Goal: Answer question/provide support: Share knowledge or assist other users

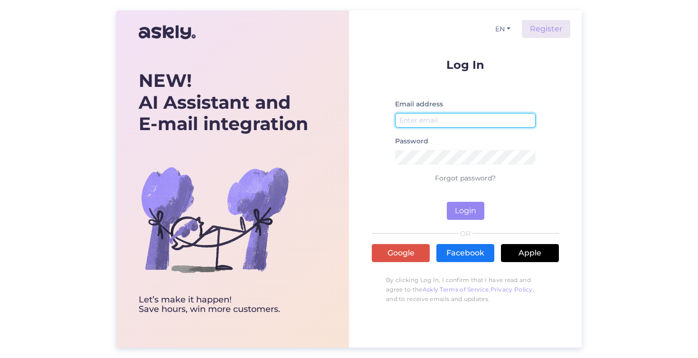
type input "[EMAIL_ADDRESS][DOMAIN_NAME]"
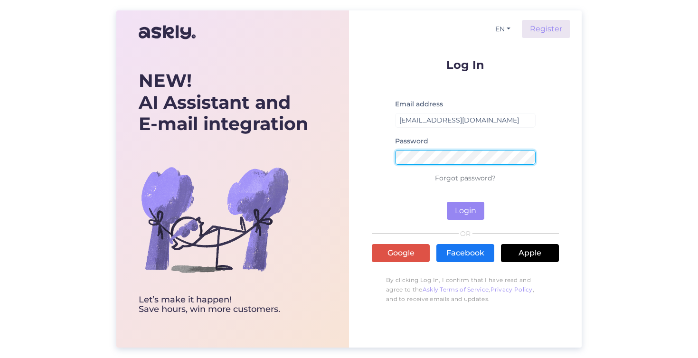
click at [465, 211] on button "Login" at bounding box center [466, 211] width 38 height 18
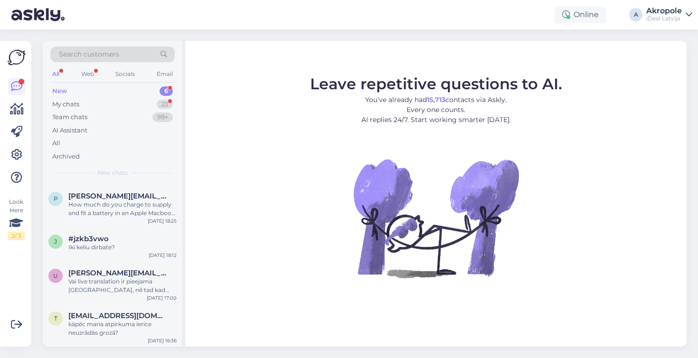
scroll to position [83, 0]
click at [111, 326] on div "kāpēc mana atpirkuma ierīce neuzrādās grozā?" at bounding box center [122, 328] width 108 height 17
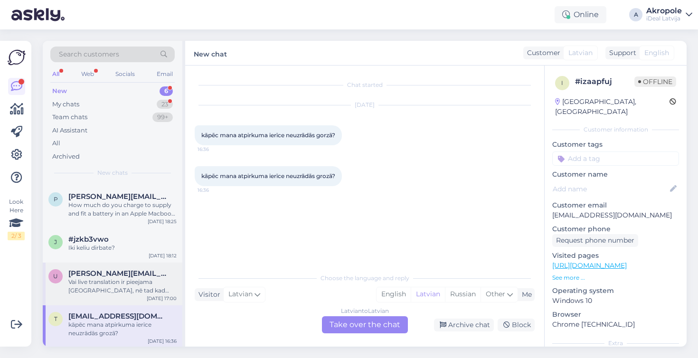
click at [132, 284] on div "Vai live translation ir pieejama [GEOGRAPHIC_DATA], nē tad kad būs un [PERSON_N…" at bounding box center [122, 286] width 108 height 17
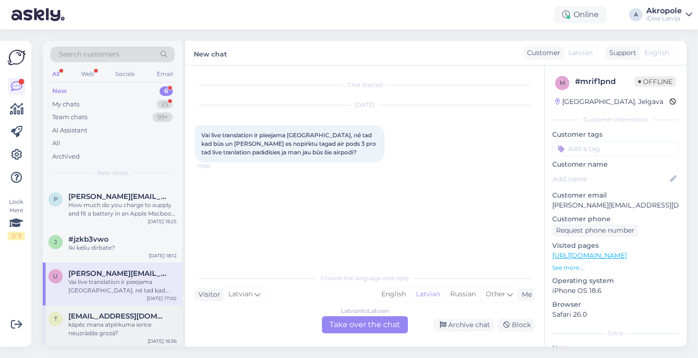
click at [132, 322] on div "kāpēc mana atpirkuma ierīce neuzrādās grozā?" at bounding box center [122, 328] width 108 height 17
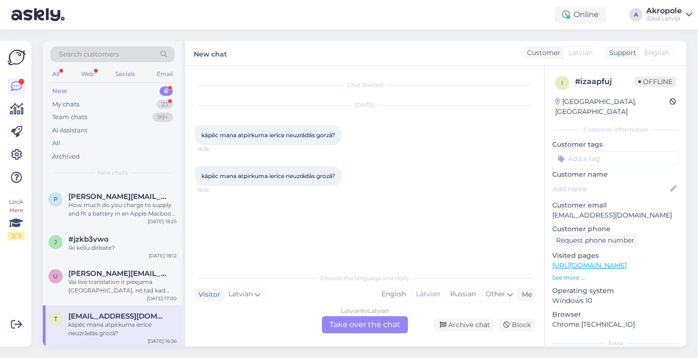
click at [372, 328] on div "Latvian to Latvian Take over the chat" at bounding box center [365, 324] width 86 height 17
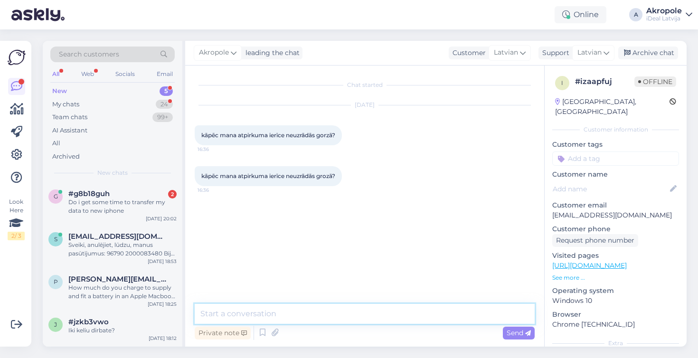
click at [323, 318] on textarea at bounding box center [365, 314] width 340 height 20
type textarea "Labvakar!"
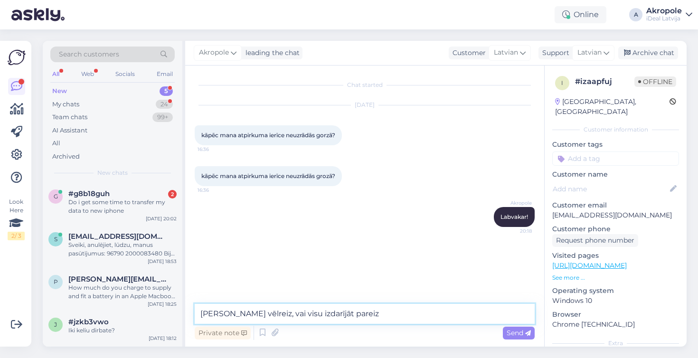
type textarea "[PERSON_NAME] vēlreiz, vai visu izdarījāt pareizi"
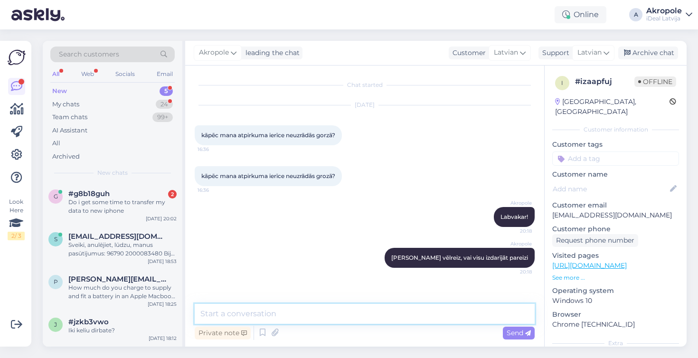
type textarea "P"
type textarea "G"
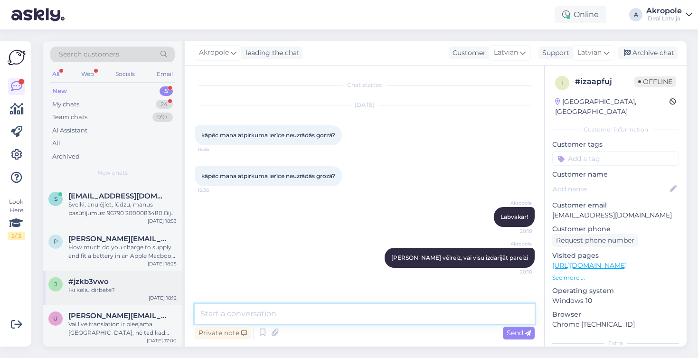
scroll to position [40, 0]
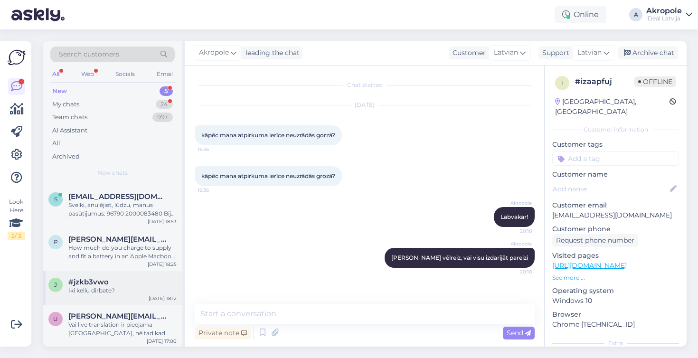
click at [131, 287] on div "Iki keliu dirbate?" at bounding box center [122, 290] width 108 height 9
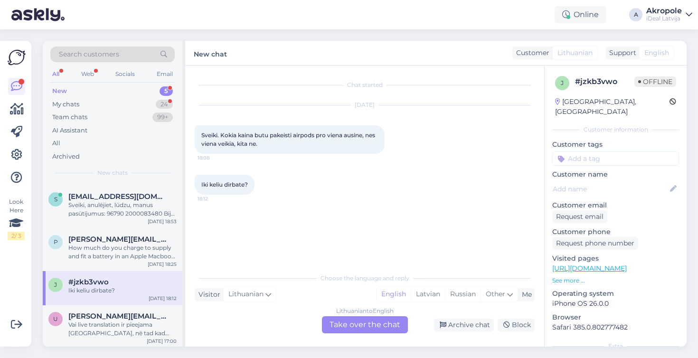
click at [363, 323] on div "Lithuanian to English Take over the chat" at bounding box center [365, 324] width 86 height 17
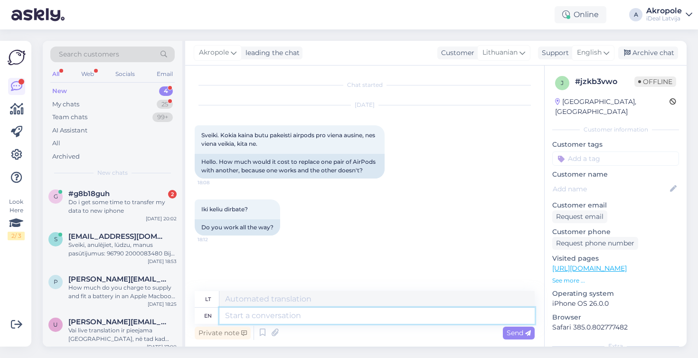
click at [287, 313] on textarea at bounding box center [376, 316] width 315 height 16
click at [607, 49] on icon at bounding box center [606, 52] width 6 height 10
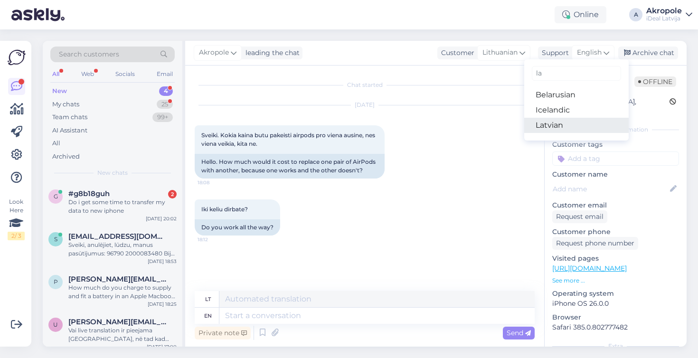
type input "la"
click at [557, 123] on link "Latvian" at bounding box center [576, 125] width 104 height 15
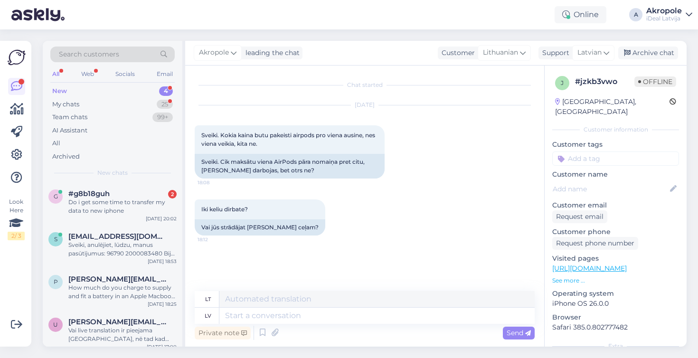
click at [278, 324] on div "Private note Send" at bounding box center [365, 333] width 340 height 18
click at [270, 318] on textarea at bounding box center [376, 316] width 315 height 16
type textarea "Labvakar!"
type textarea "[PERSON_NAME] vakaras!"
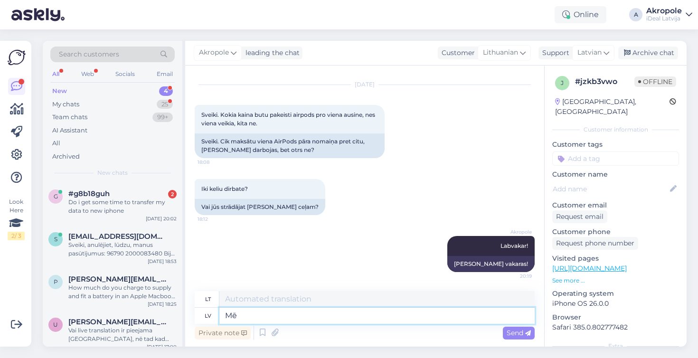
type textarea "M"
type textarea "Aš"
type textarea "Mūs"
type textarea "Mū"
type textarea "Mūsu"
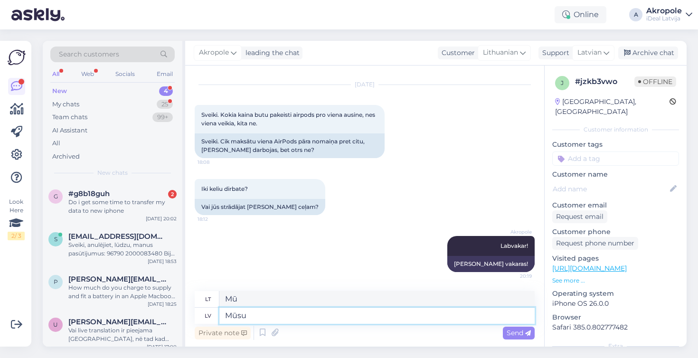
type textarea "Mūsų"
type textarea "[PERSON_NAME]"
type textarea "Mūsų paslauga"
type textarea "[PERSON_NAME] strādā d"
type textarea "Mūsų paslauga veikia"
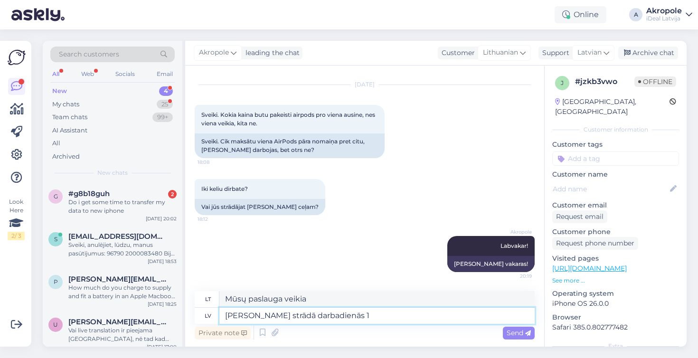
type textarea "[PERSON_NAME] strādā darbadienās 10"
type textarea "Mūsų paslauga teikiama darbo dienomis."
type textarea "[PERSON_NAME] strādā darbadienās 10:00-1*"
type textarea "Mūsų paslaugos teikiamos darbo dienomis 10:00–13:00 val."
type textarea "[PERSON_NAME] strādā darbadienās 10:00-1"
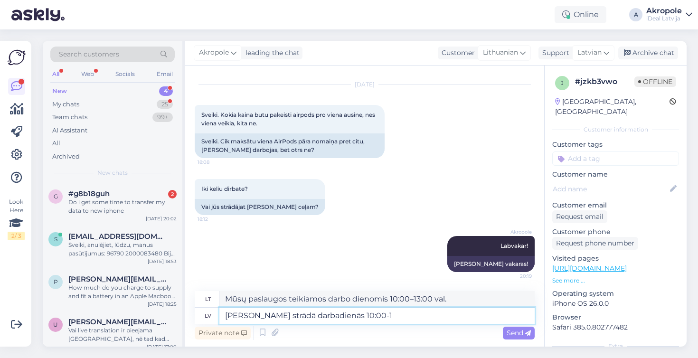
type textarea "Mūsų paslaugos teikiamos darbo dienomis 10:00–13:00 val.*"
type textarea "[PERSON_NAME] strādā darbadienās 10:00-18:00"
type textarea "Mūsų paslaugos teikiamos darbo dienomis 10:00–18:00 val."
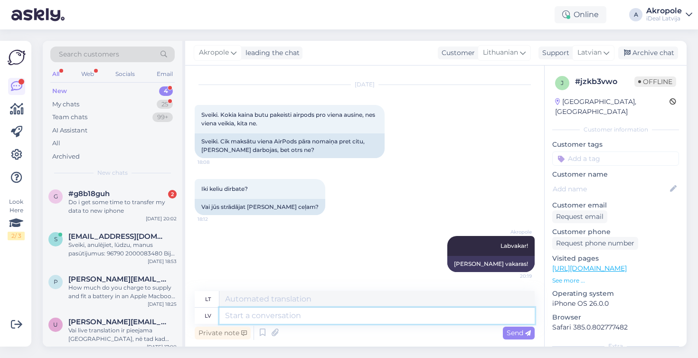
scroll to position [77, 0]
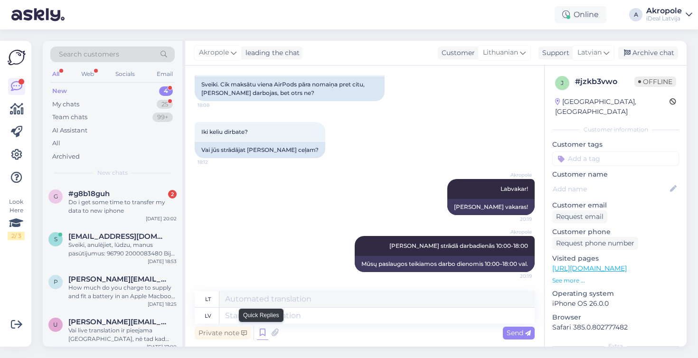
click at [262, 333] on icon at bounding box center [262, 333] width 11 height 14
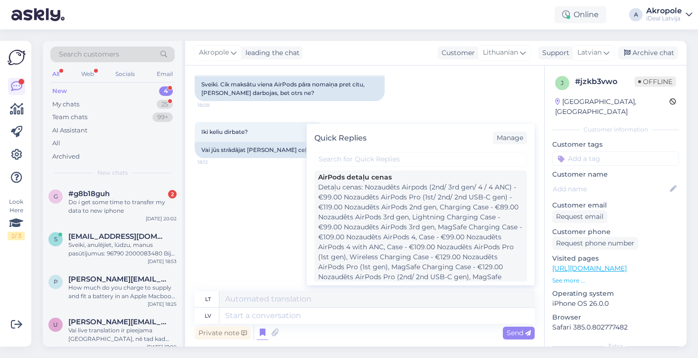
click at [380, 215] on div "Detaļu cenas: Nozaudēts Airpods (2nd/ 3rd gen/ 4 / 4 ANC) - €99.00 Nozaudēts Ai…" at bounding box center [420, 242] width 205 height 120
type textarea "Prekių kainos: Pamestų „Airpods“ (2/3 kartos/4/4 ANC) - 99.00 € Pamestų „AirPod…"
type textarea "Detaļu cenas: Nozaudēts Airpods (2nd/ 3rd gen/ 4 / 4 ANC) - €99.00 Nozaudēts Ai…"
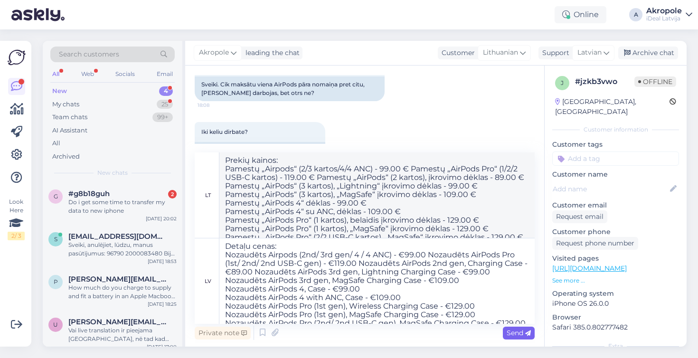
click at [517, 333] on span "Send" at bounding box center [519, 333] width 24 height 9
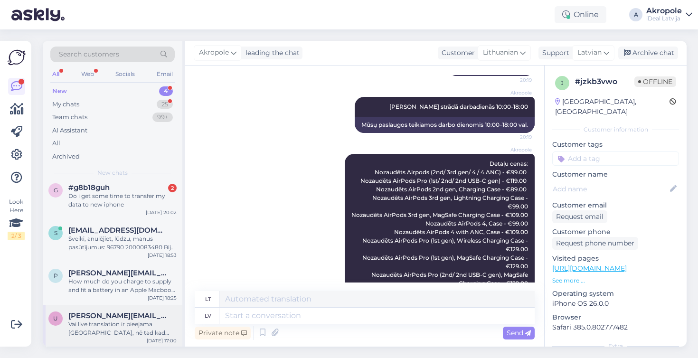
scroll to position [6, 0]
click at [137, 331] on div "Vai live translation ir pieejama [GEOGRAPHIC_DATA], nē tad kad būs un [PERSON_N…" at bounding box center [122, 328] width 108 height 17
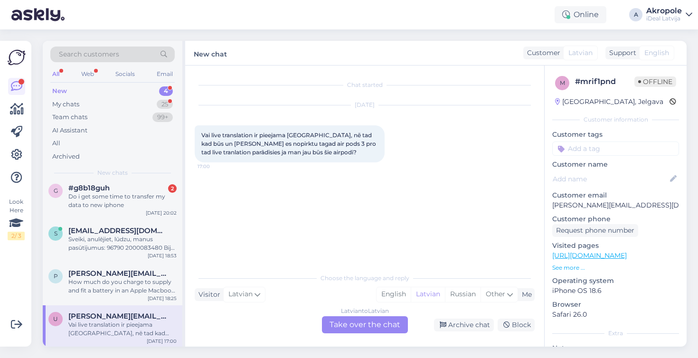
scroll to position [0, 0]
click at [357, 324] on div "Latvian to Latvian Take over the chat" at bounding box center [365, 324] width 86 height 17
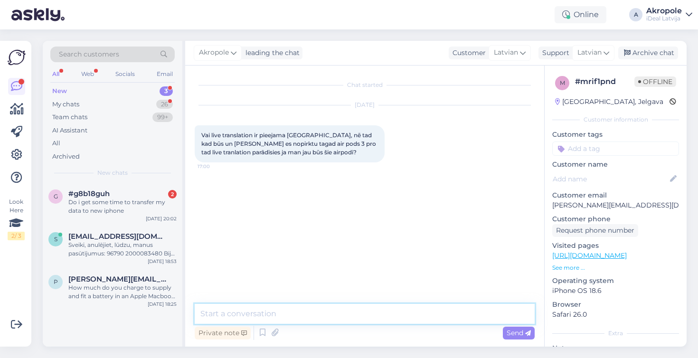
click at [327, 318] on textarea at bounding box center [365, 314] width 340 height 20
type textarea "Labvakar!"
type textarea "P"
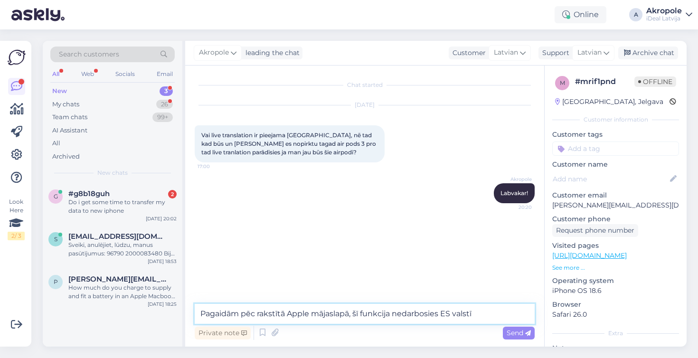
type textarea "Pagaidām pēc rakstītā Apple mājaslapā, šī funkcija nedarbosies ES valstīs"
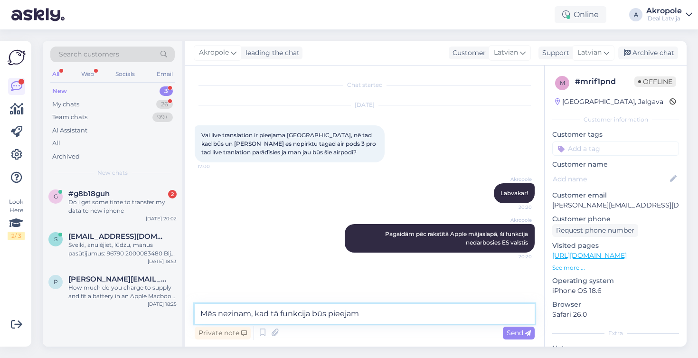
type textarea "Mēs nezinam, kad tā funkcija būs pieejama"
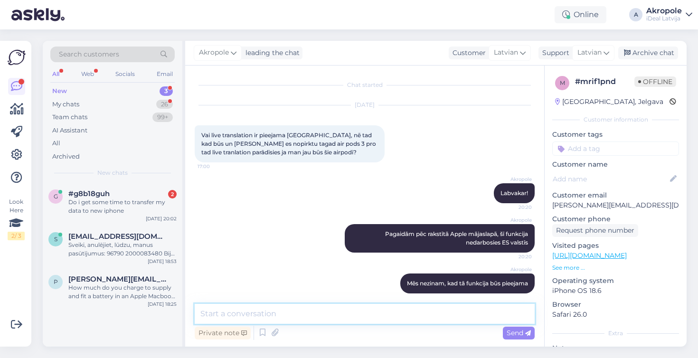
scroll to position [9, 0]
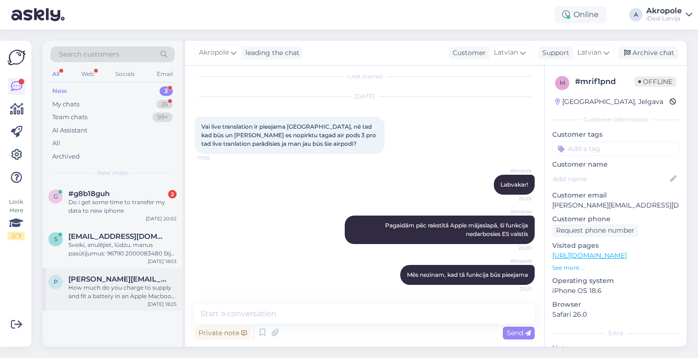
click at [163, 286] on div "How much do you charge to supply and fit a battery in an Apple Macbook Pro? Mod…" at bounding box center [122, 291] width 108 height 17
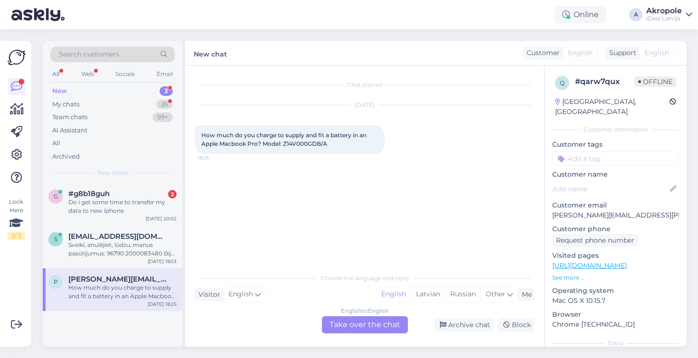
click at [300, 142] on span "How much do you charge to supply and fit a battery in an Apple Macbook Pro? Mod…" at bounding box center [284, 140] width 167 height 16
drag, startPoint x: 285, startPoint y: 144, endPoint x: 341, endPoint y: 145, distance: 56.5
click at [341, 145] on div "How much do you charge to supply and fit a battery in an Apple Macbook Pro? Mod…" at bounding box center [290, 139] width 190 height 28
copy span "Z14V000GDB/A"
click at [356, 330] on div "English to English Take over the chat" at bounding box center [365, 324] width 86 height 17
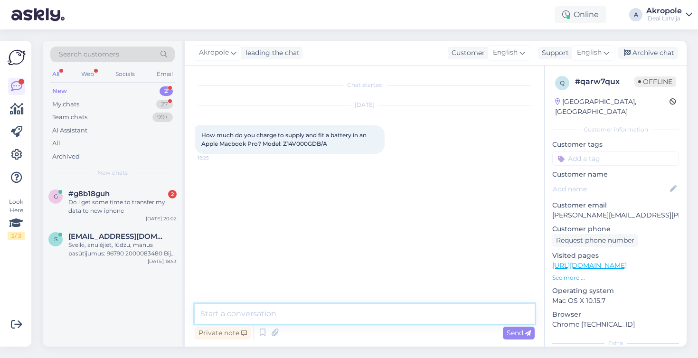
click at [343, 314] on textarea at bounding box center [365, 314] width 340 height 20
type textarea "Hi!"
type textarea "359 Eur"
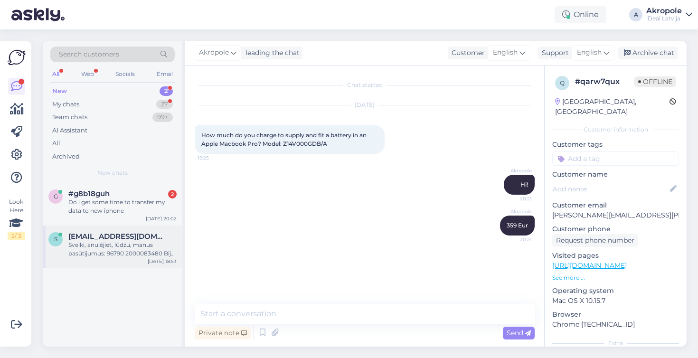
click at [137, 251] on div "Sveiki, anulējiet, lūdzu, manus pasūtījumus: 96790 2000083480 Biju to darījis, …" at bounding box center [122, 249] width 108 height 17
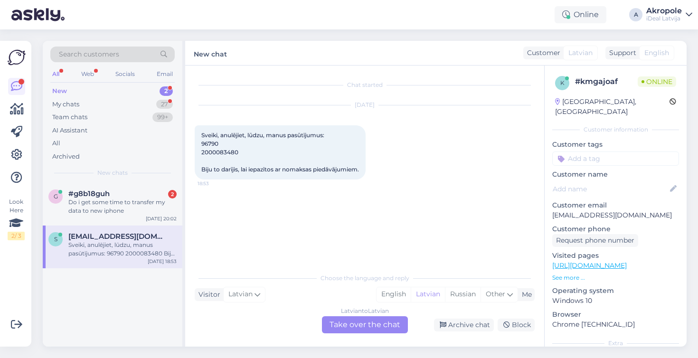
click at [376, 323] on div "Latvian to Latvian Take over the chat" at bounding box center [365, 324] width 86 height 17
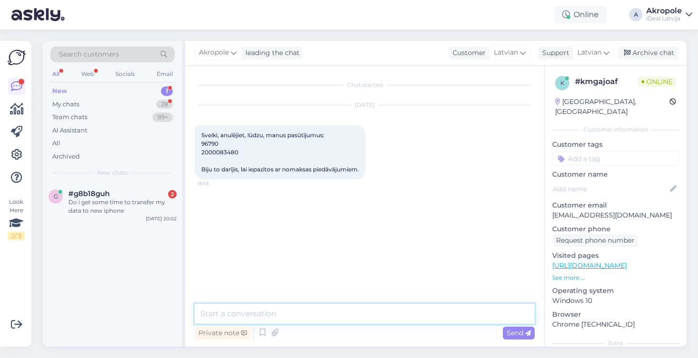
click at [316, 319] on textarea at bounding box center [365, 314] width 340 height 20
type textarea "Labvakar!"
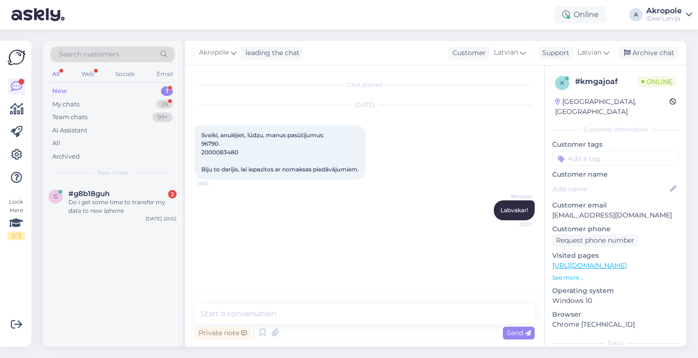
click at [220, 154] on span "Sveiki, anulējiet, lūdzu, manus pasūtījumus: 96790 2000083480 Biju to darījis, …" at bounding box center [280, 152] width 158 height 41
copy span "2000083480"
click at [210, 143] on span "Sveiki, anulējiet, lūdzu, manus pasūtījumus: 96790 2000083480 Biju to darījis, …" at bounding box center [280, 152] width 158 height 41
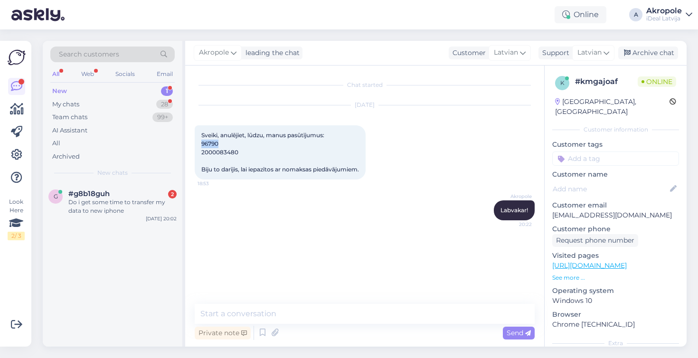
copy span "96790"
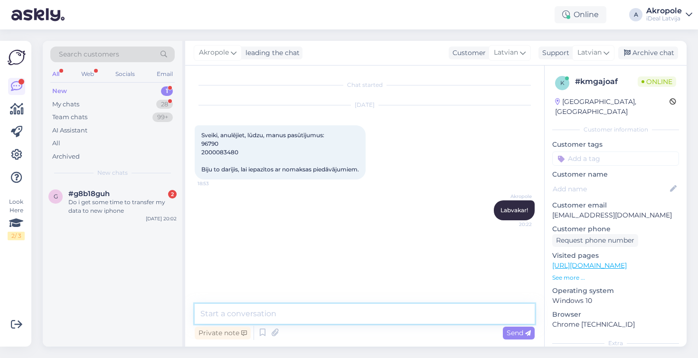
click at [272, 316] on textarea at bounding box center [365, 314] width 340 height 20
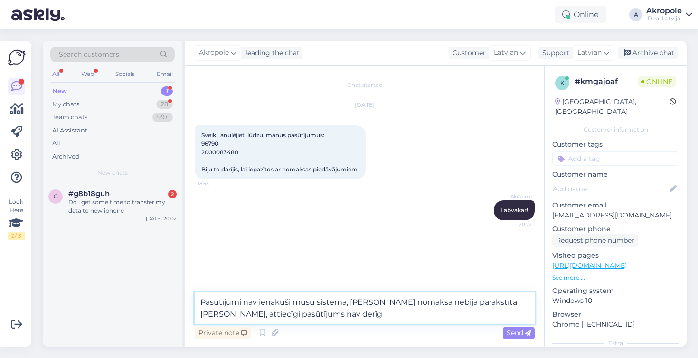
type textarea "Pasūtījumi nav ienākuši mūsu sistēmā, [PERSON_NAME] nomaksa nebija parakstīta […"
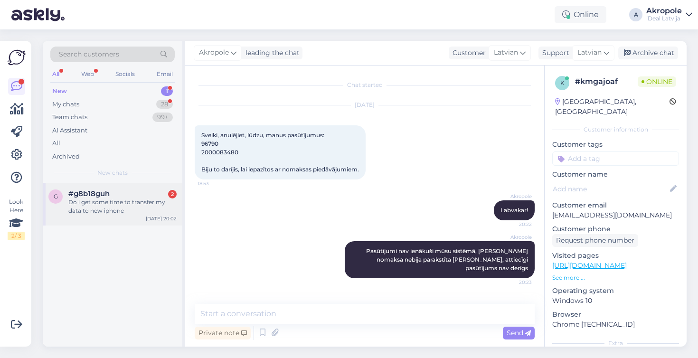
click at [116, 205] on div "Do i get some time to transfer my data to new iphone" at bounding box center [122, 206] width 108 height 17
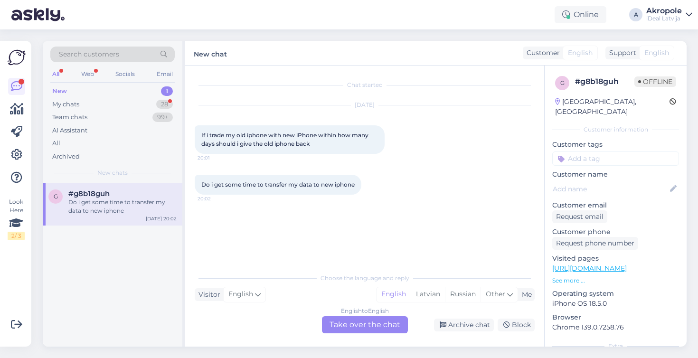
click at [357, 318] on div "English to English Take over the chat" at bounding box center [365, 324] width 86 height 17
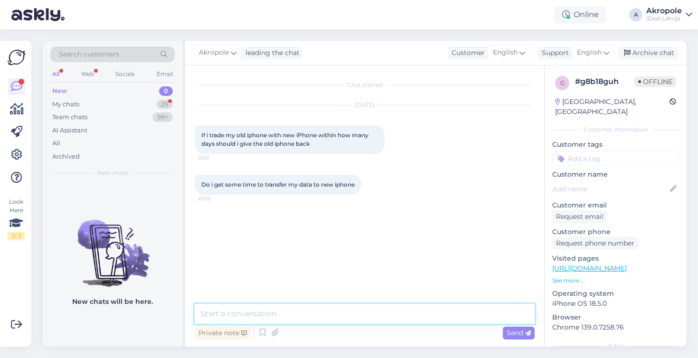
click at [302, 313] on textarea at bounding box center [365, 314] width 340 height 20
type textarea "Hi!"
type textarea "T"
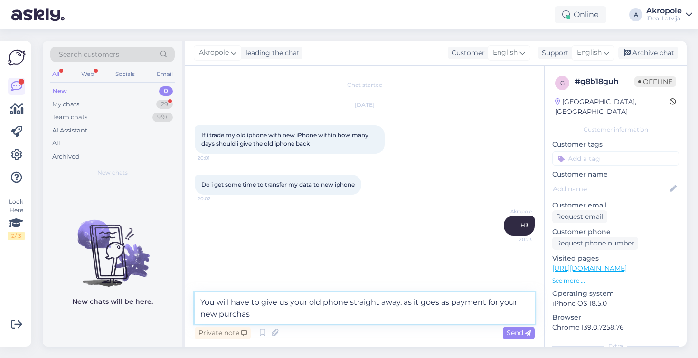
type textarea "You will have to give us your old phone straight away, as it goes as payment fo…"
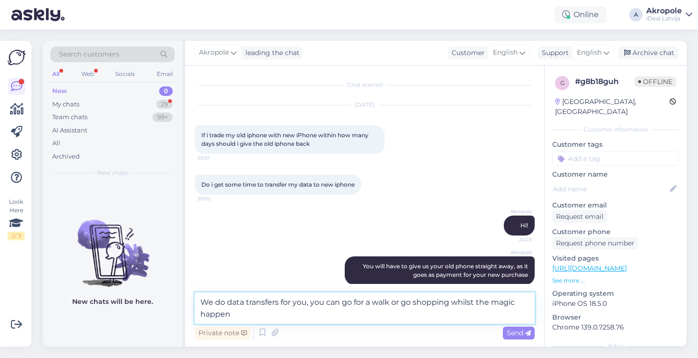
type textarea "We do data transfers for you, you can go for a walk or go shopping whilst the m…"
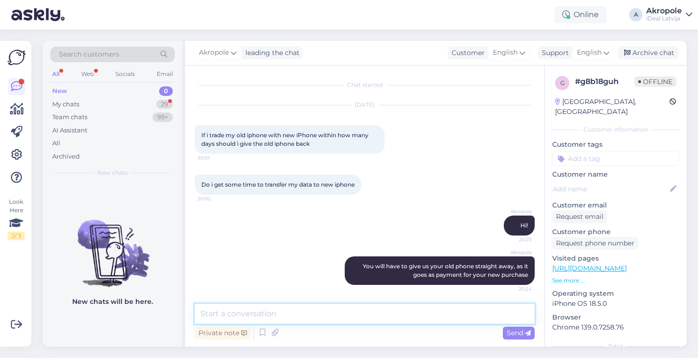
scroll to position [49, 0]
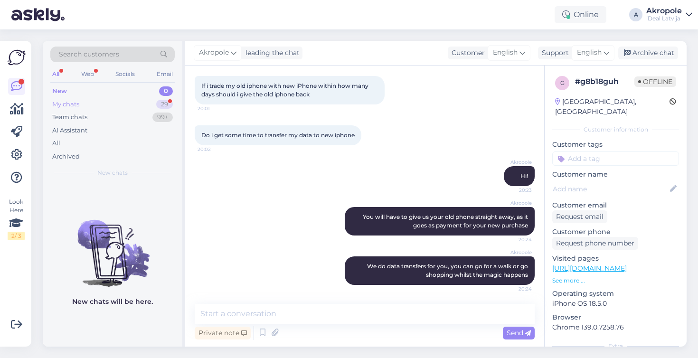
click at [90, 104] on div "My chats 29" at bounding box center [112, 104] width 124 height 13
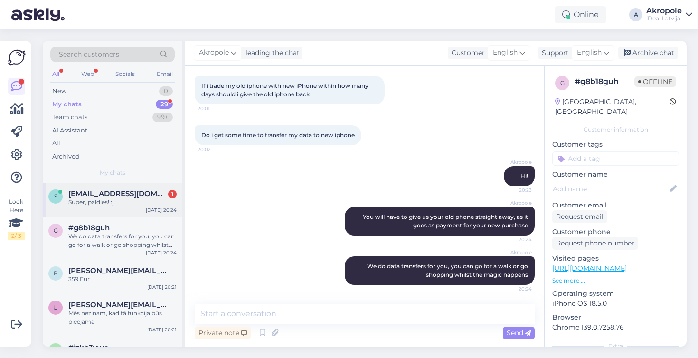
click at [94, 189] on span "[EMAIL_ADDRESS][DOMAIN_NAME]" at bounding box center [117, 193] width 99 height 9
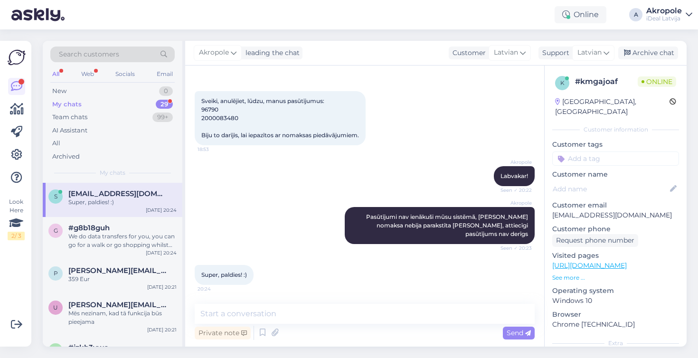
scroll to position [26, 0]
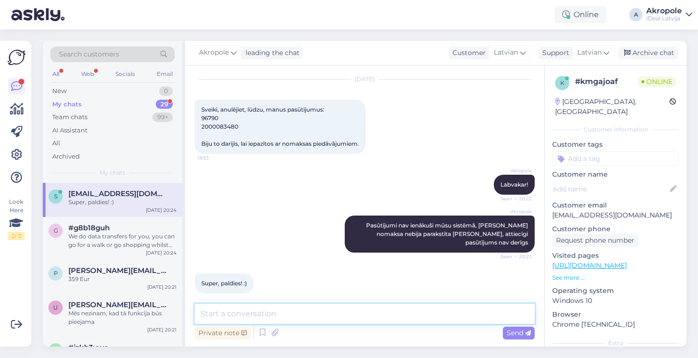
click at [280, 320] on textarea at bounding box center [365, 314] width 340 height 20
type textarea "Bet pārliecinieties varbūt, vai [PERSON_NAME] nav nekas aktīvs :)"
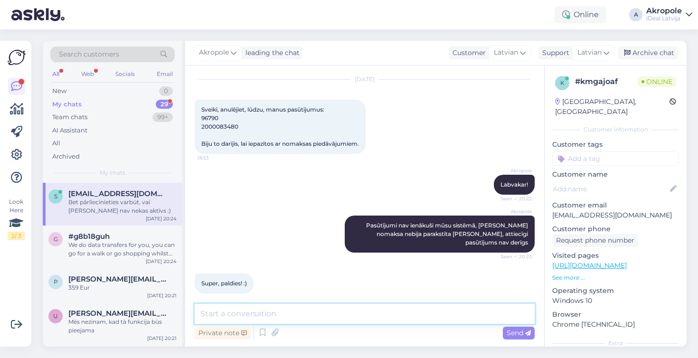
scroll to position [66, 0]
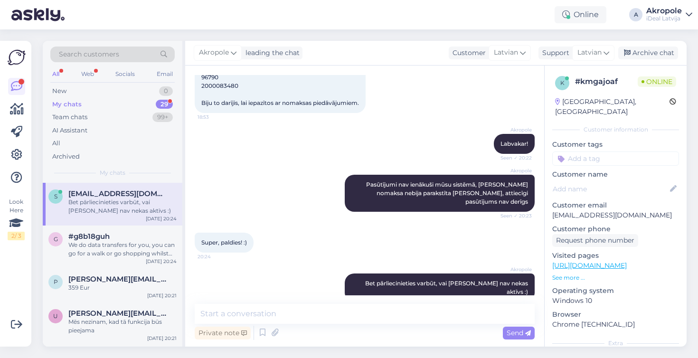
click at [144, 100] on div "My chats 29" at bounding box center [112, 104] width 124 height 13
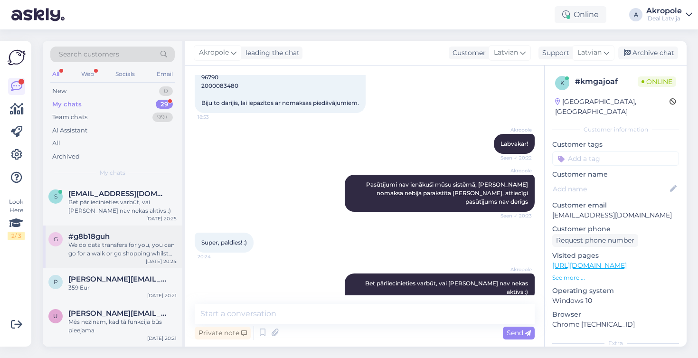
click at [138, 232] on div "#g8b18guh" at bounding box center [122, 236] width 108 height 9
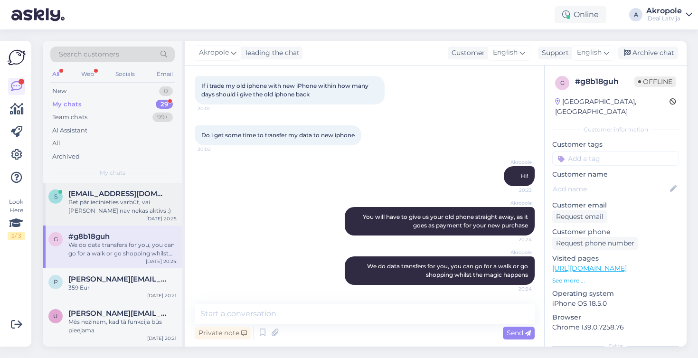
click at [140, 192] on span "[EMAIL_ADDRESS][DOMAIN_NAME]" at bounding box center [117, 193] width 99 height 9
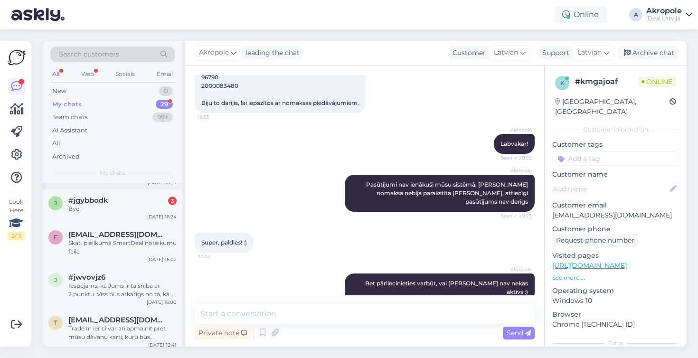
scroll to position [282, 0]
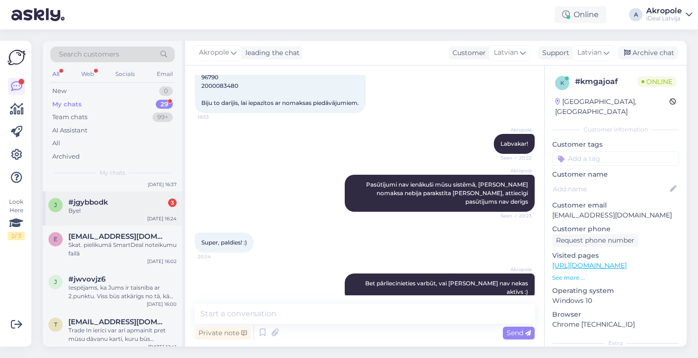
click at [141, 217] on div "j #jgybbodk 3 Bye! [DATE] 16:24" at bounding box center [113, 208] width 140 height 34
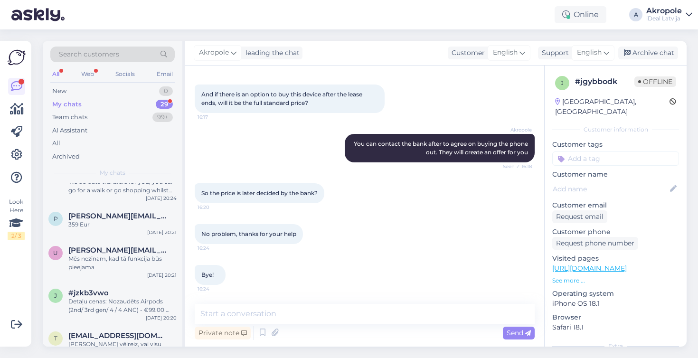
scroll to position [181, 0]
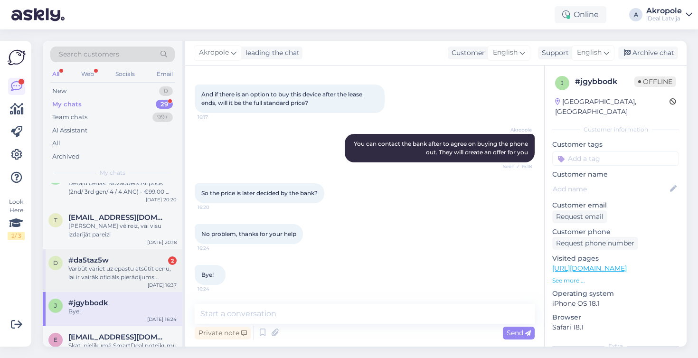
click at [132, 272] on div "Varbūt variet uz epastu atsūtīt cenu, lai ir vairāk oficiāls pierādījums. [EMAI…" at bounding box center [122, 272] width 108 height 17
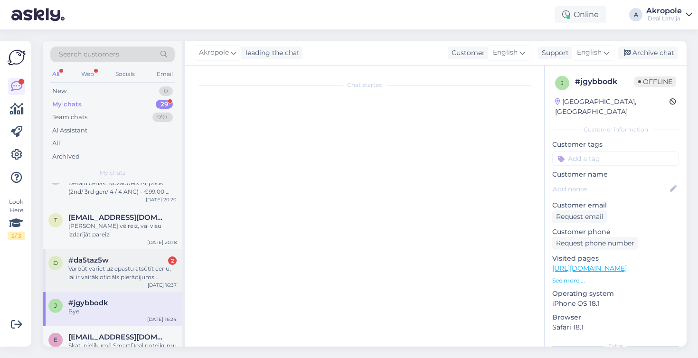
scroll to position [58, 0]
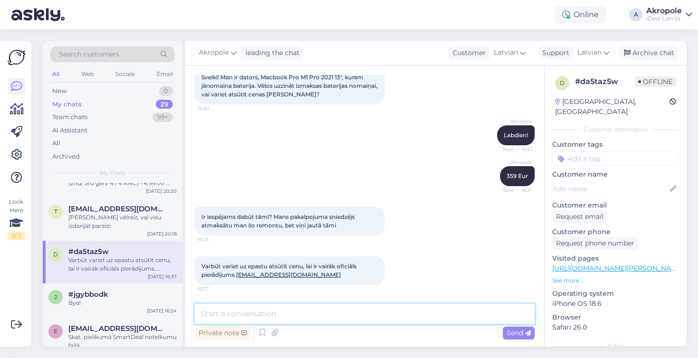
click at [304, 313] on textarea at bounding box center [365, 314] width 340 height 20
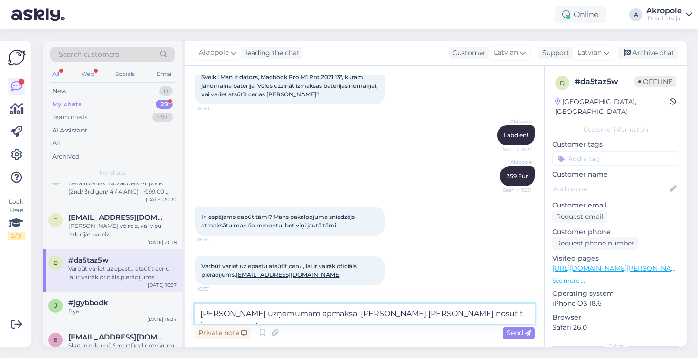
type textarea "[PERSON_NAME] uzņēmumam apmaksai [PERSON_NAME] [PERSON_NAME] nosūtīt jau pēc re…"
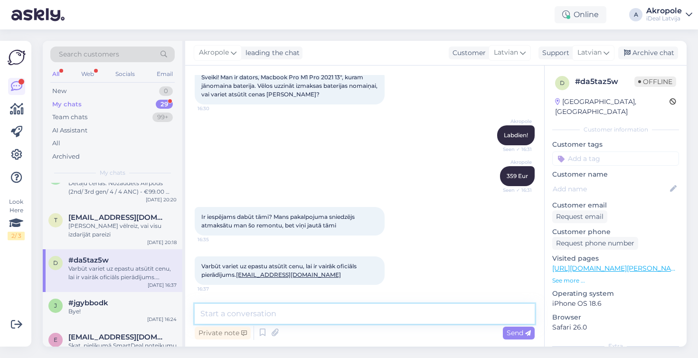
scroll to position [107, 0]
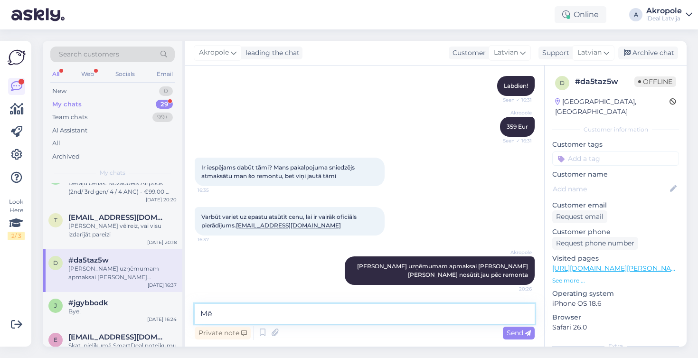
type textarea "M"
type textarea "R"
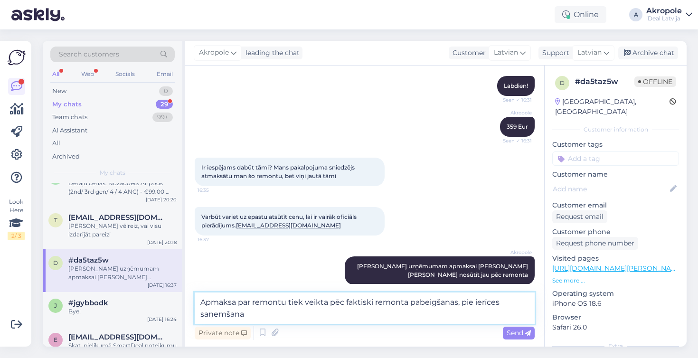
type textarea "Apmaksa par remontu tiek veikta pēc faktiski remonta pabeigšanas, pie ierīces s…"
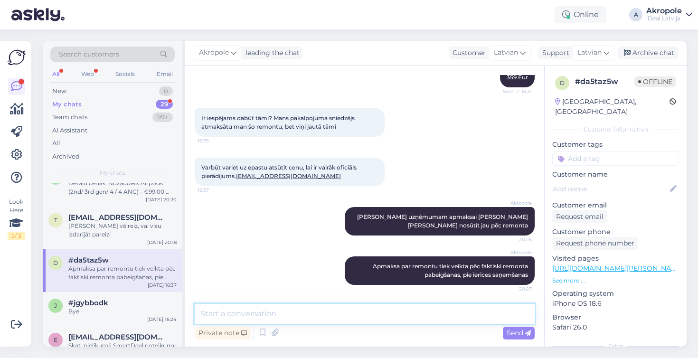
type textarea "G"
type textarea "Kad viss būs gatavs, tad serviss varēs nosūtīt rēķinu"
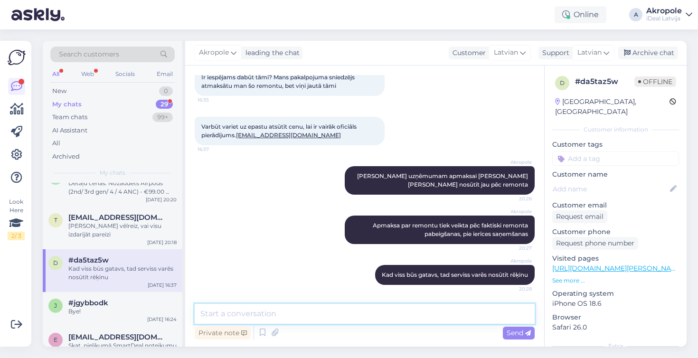
scroll to position [99, 0]
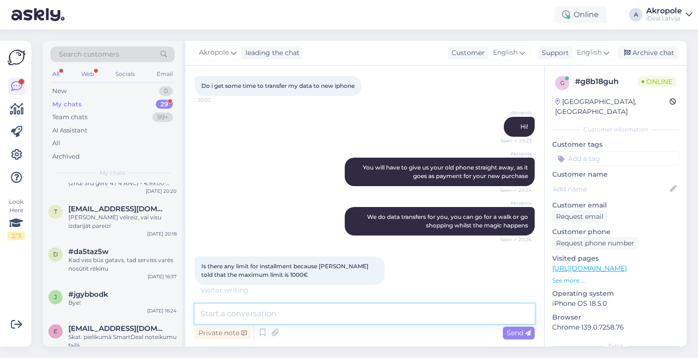
click at [257, 312] on textarea at bounding box center [365, 314] width 340 height 20
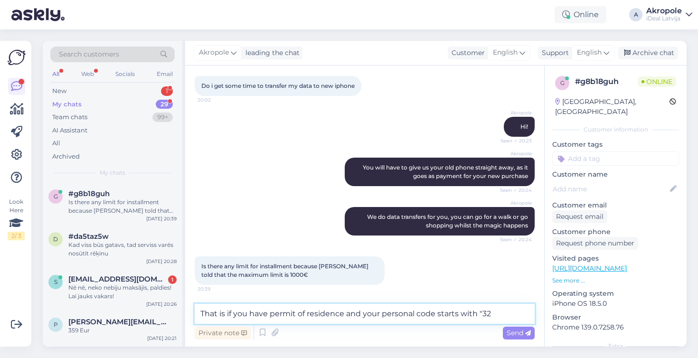
type textarea "That is if you have permit of residence and your personal code starts with "32""
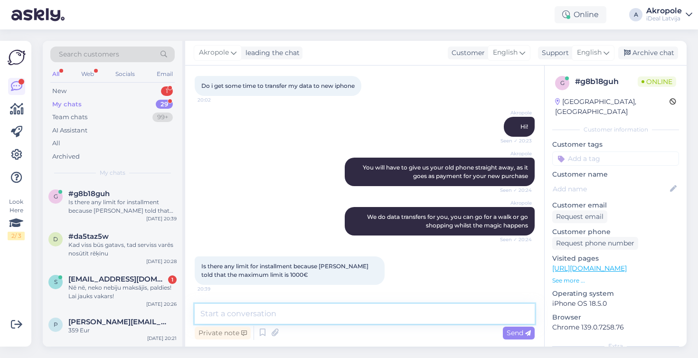
scroll to position [148, 0]
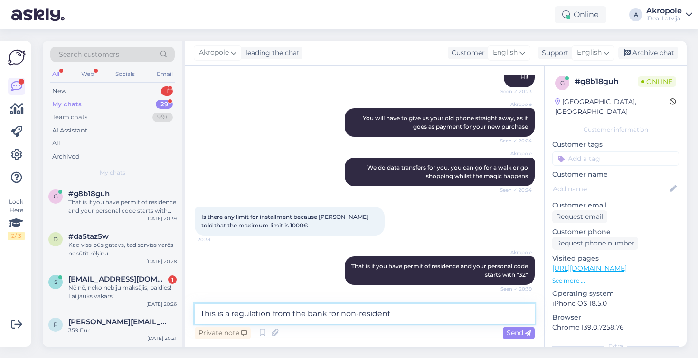
type textarea "This is a regulation from the bank for non-residents"
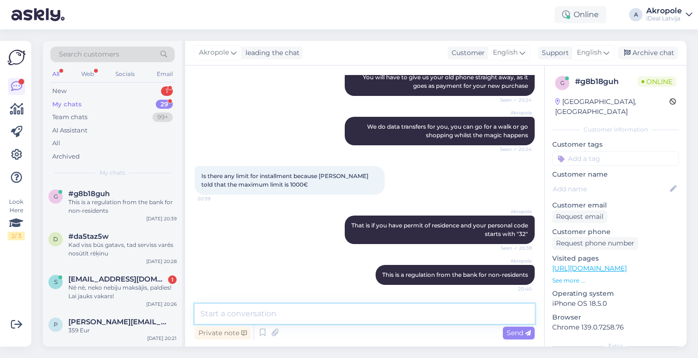
scroll to position [0, 0]
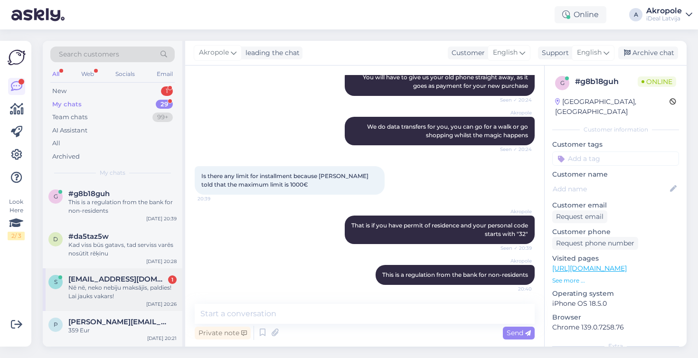
click at [122, 296] on div "Nē nē, neko nebiju maksājis, paldies! Lai jauks vakars!" at bounding box center [122, 291] width 108 height 17
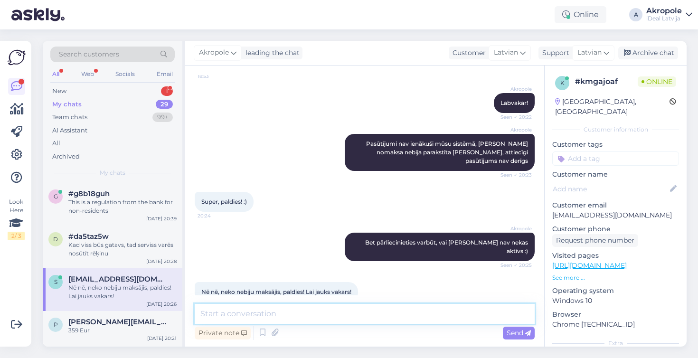
click at [307, 309] on textarea at bounding box center [365, 314] width 340 height 20
type textarea "J"
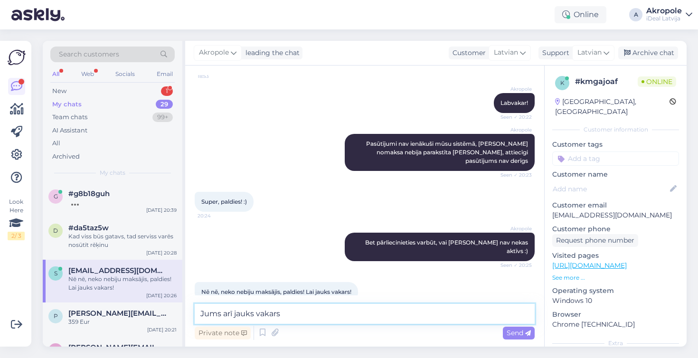
type textarea "Jums arī jauks vakars!"
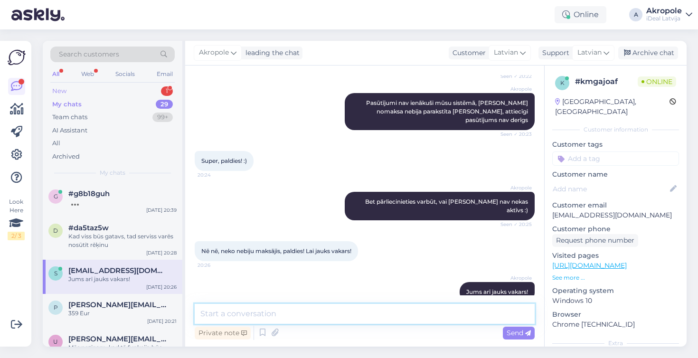
scroll to position [0, 0]
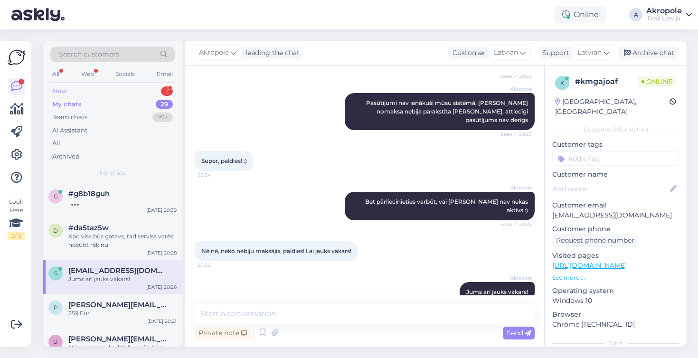
click at [113, 94] on div "New 1" at bounding box center [112, 91] width 124 height 13
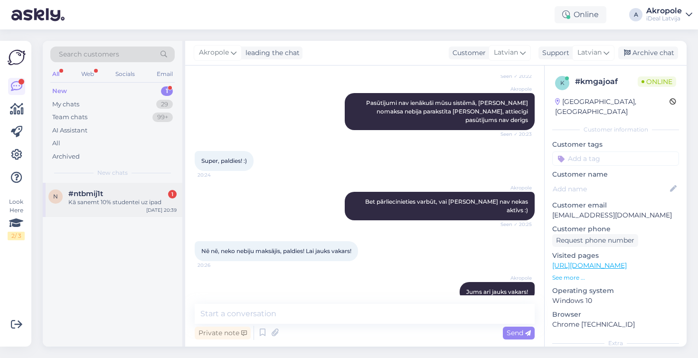
click at [128, 212] on div "n #ntbmij1t 1 Kā sanemt 10% studentei uz ipad [DATE] 20:39" at bounding box center [113, 200] width 140 height 34
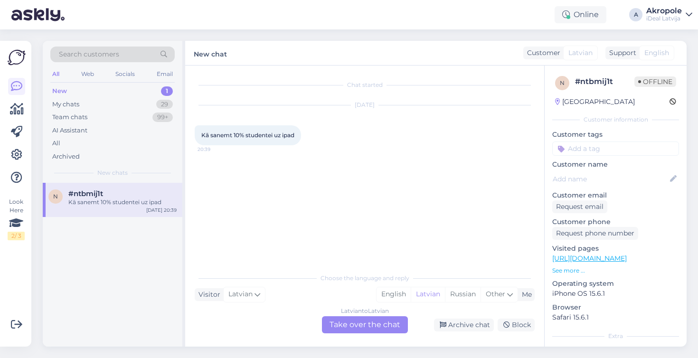
click at [367, 329] on div "Latvian to Latvian Take over the chat" at bounding box center [365, 324] width 86 height 17
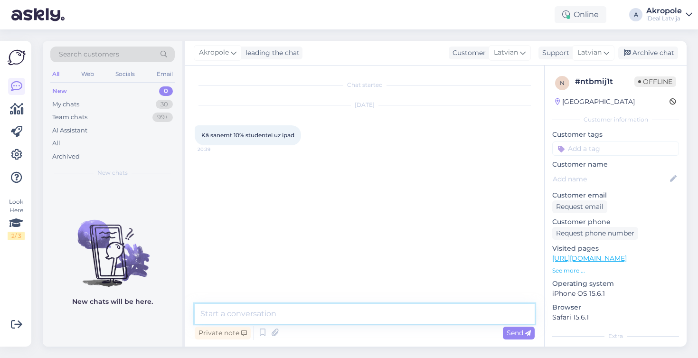
click at [336, 307] on textarea at bounding box center [365, 314] width 340 height 20
type textarea "Labdien!"
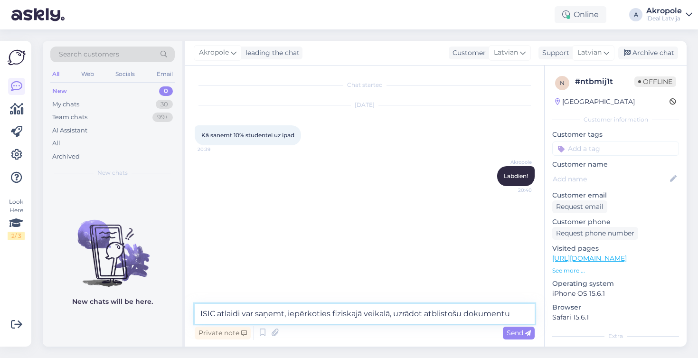
click at [444, 314] on textarea "ISIC atlaidi var saņemt, iepērkoties fiziskajā veikalā, uzrādot atblistošu doku…" at bounding box center [365, 314] width 340 height 20
type textarea "ISIC atlaidi var saņemt, iepērkoties fiziskajā veikalā, uzrādot atbilstošu doku…"
click at [519, 316] on textarea "ISIC atlaidi var saņemt, iepērkoties fiziskajā veikalā, uzrādot atbilstošu doku…" at bounding box center [365, 314] width 340 height 20
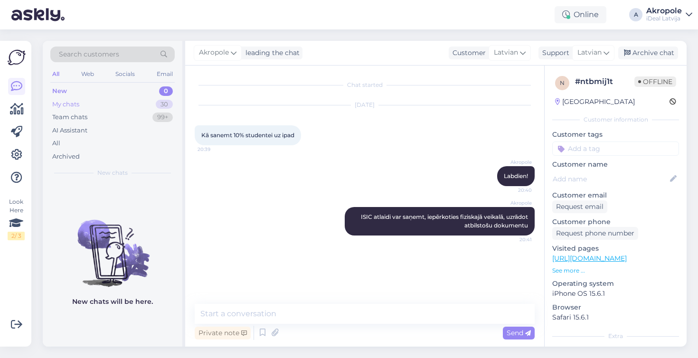
click at [98, 102] on div "My chats 30" at bounding box center [112, 104] width 124 height 13
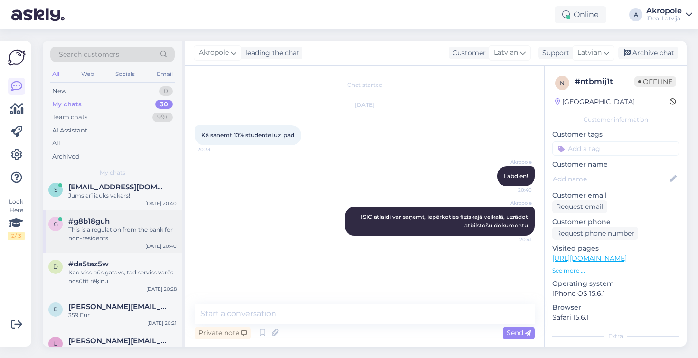
scroll to position [66, 0]
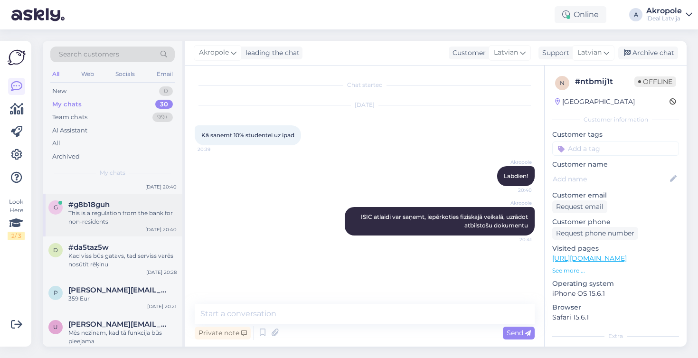
click at [151, 223] on div "This is a regulation from the bank for non-residents" at bounding box center [122, 217] width 108 height 17
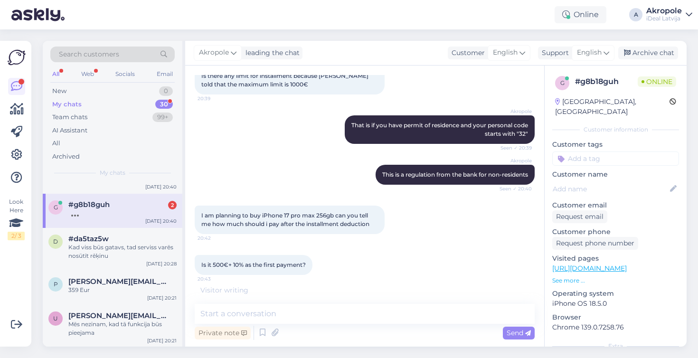
scroll to position [289, 0]
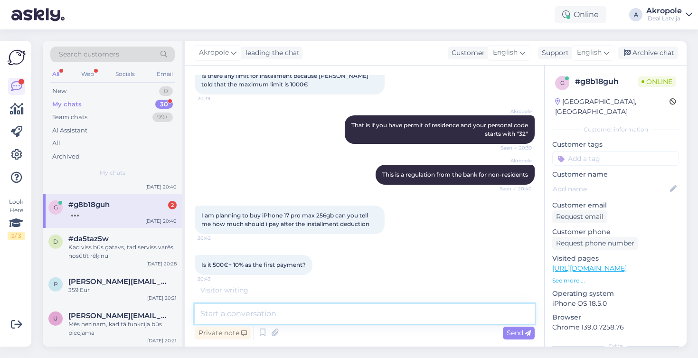
click at [260, 314] on textarea at bounding box center [365, 314] width 340 height 20
click at [274, 312] on textarea at bounding box center [365, 314] width 340 height 20
click at [262, 314] on textarea at bounding box center [365, 314] width 340 height 20
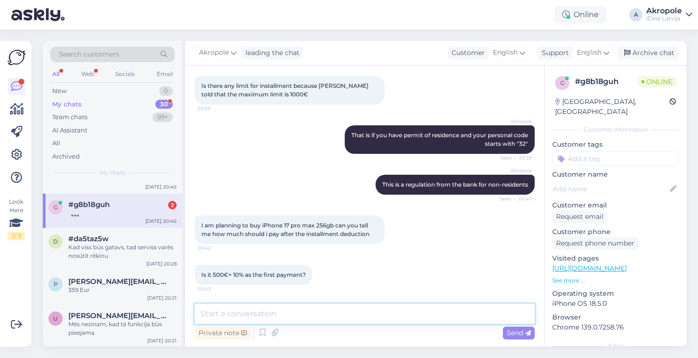
scroll to position [320, 0]
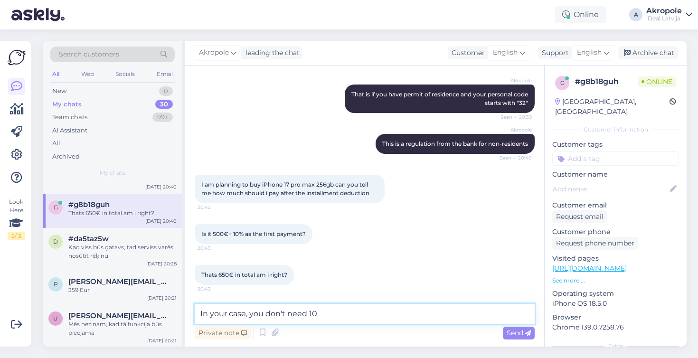
type textarea "In your case, you don't need 10%"
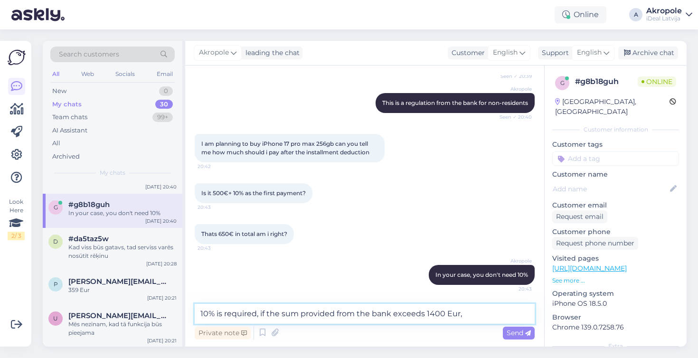
type textarea "10% is required, if the sum provided from the bank exceeds 1400 Eur"
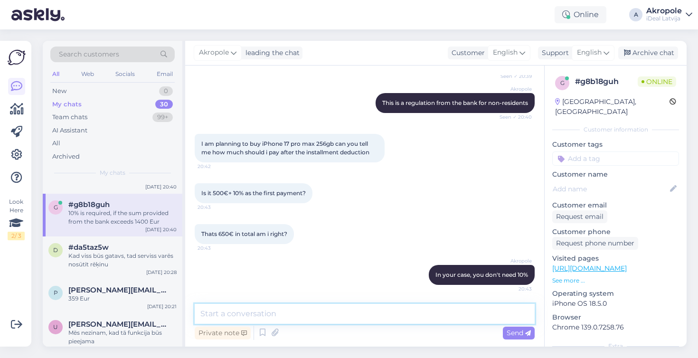
scroll to position [410, 0]
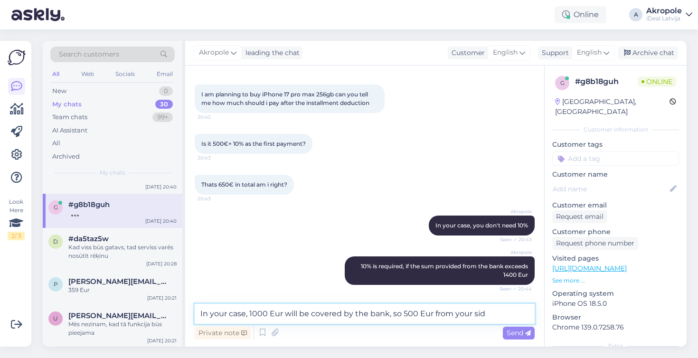
type textarea "In your case, 1000 Eur will be covered by the bank, so 500 Eur from your side"
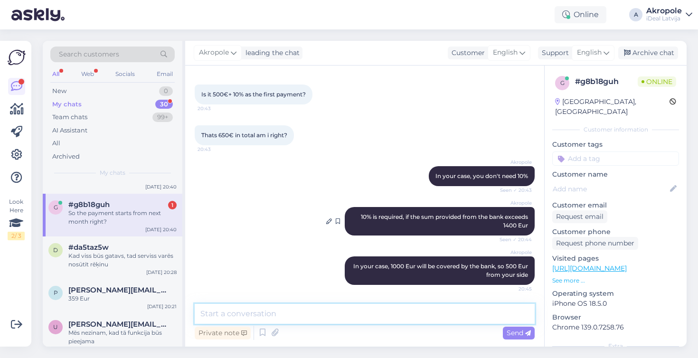
scroll to position [500, 0]
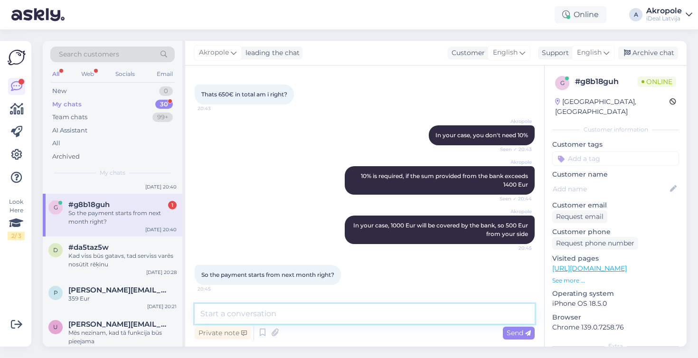
click at [307, 310] on textarea at bounding box center [365, 314] width 340 height 20
type textarea "Depending on which pay date you select"
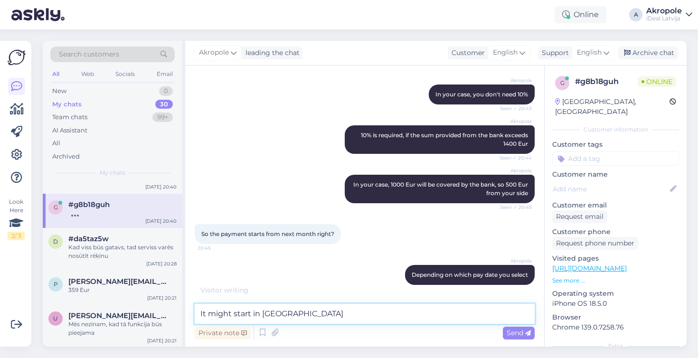
type textarea "It might start in November"
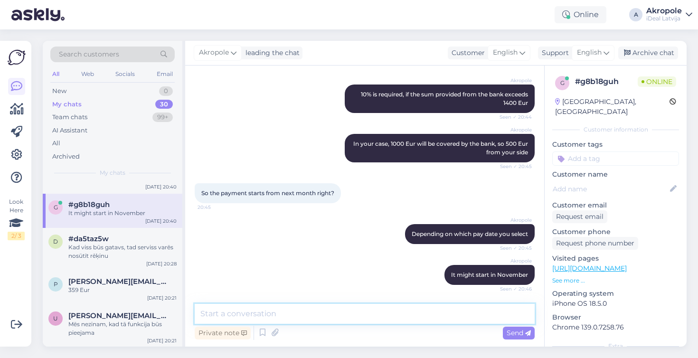
scroll to position [623, 0]
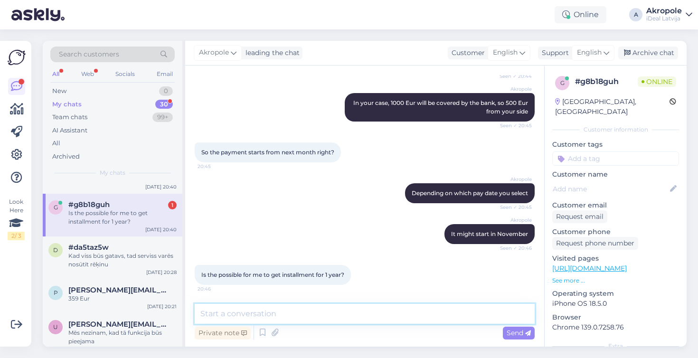
click at [336, 306] on textarea at bounding box center [365, 314] width 340 height 20
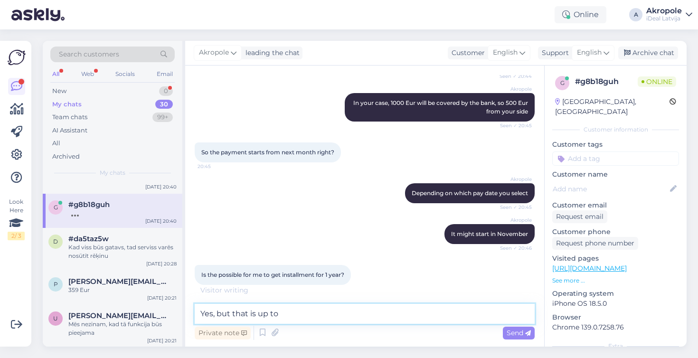
scroll to position [0, 0]
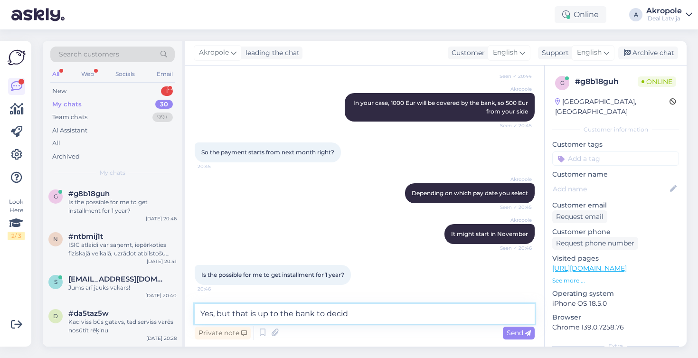
type textarea "Yes, but that is up to the bank to decide"
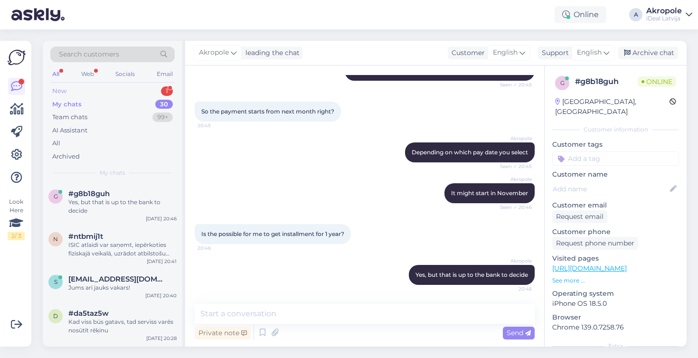
click at [144, 90] on div "New 1" at bounding box center [112, 91] width 124 height 13
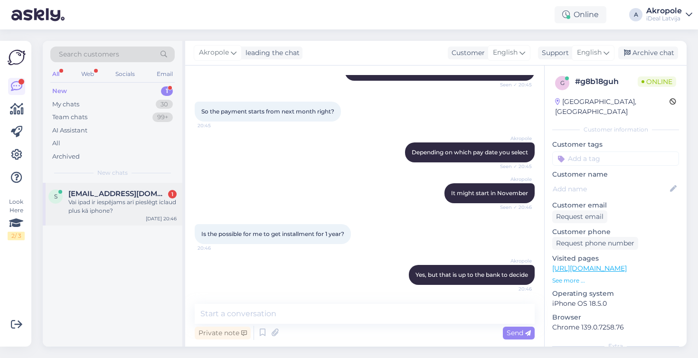
click at [150, 208] on div "Vai ipad ir iespējams arī pieslēgt iclaud plus kā iphone?" at bounding box center [122, 206] width 108 height 17
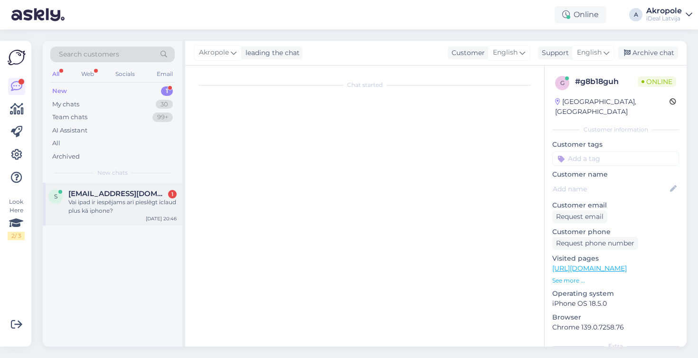
scroll to position [232, 0]
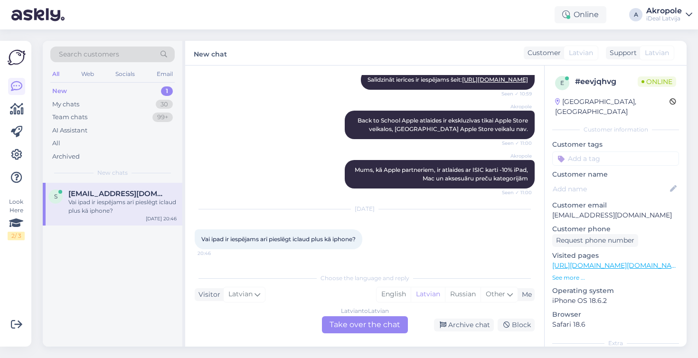
click at [368, 320] on div "Latvian to Latvian Take over the chat" at bounding box center [365, 324] width 86 height 17
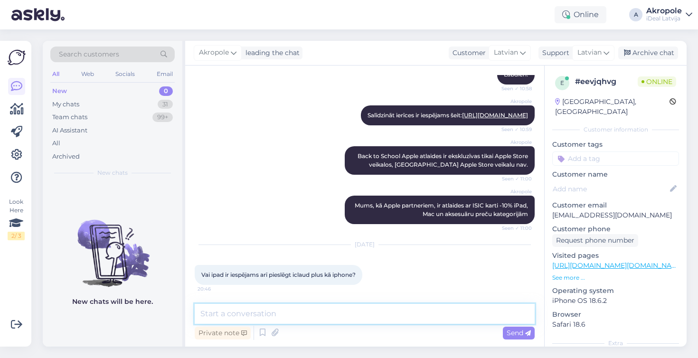
click at [358, 320] on textarea at bounding box center [365, 314] width 340 height 20
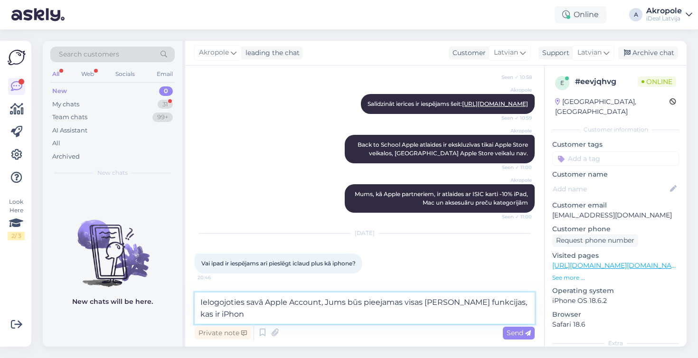
type textarea "Ielogojoties savā Apple Account, Jums būs pieejamas visas [PERSON_NAME] funkcij…"
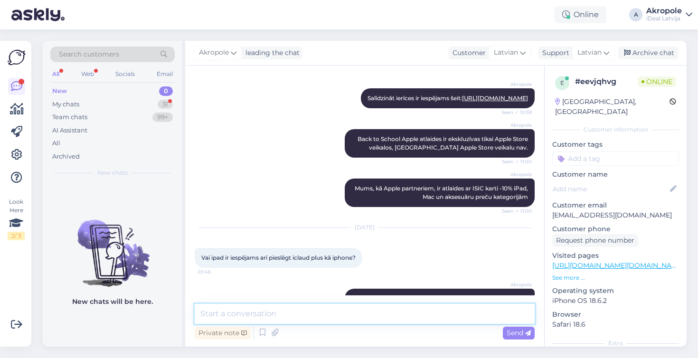
scroll to position [246, 0]
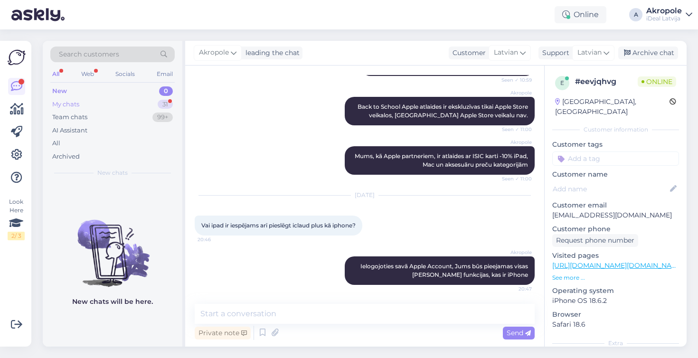
click at [140, 106] on div "My chats 31" at bounding box center [112, 104] width 124 height 13
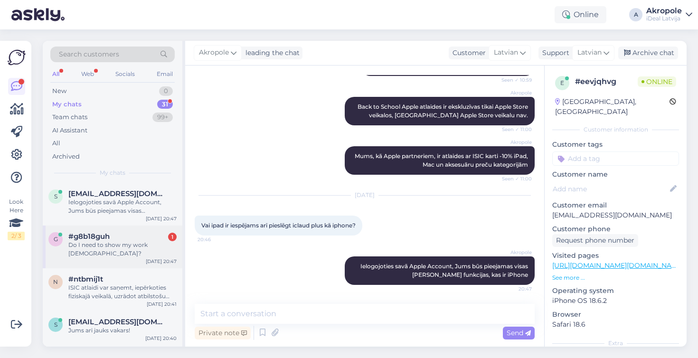
click at [140, 232] on div "#g8b18guh 1" at bounding box center [122, 236] width 108 height 9
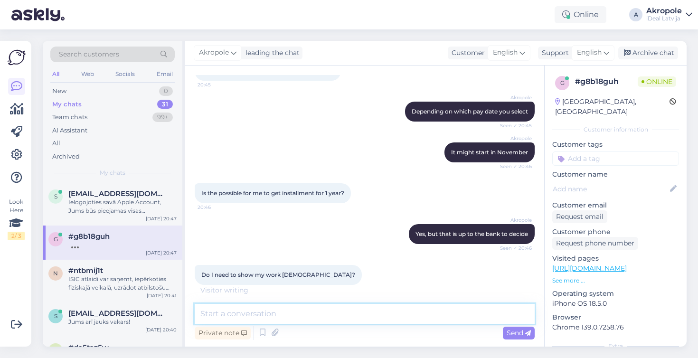
click at [314, 314] on textarea at bounding box center [365, 314] width 340 height 20
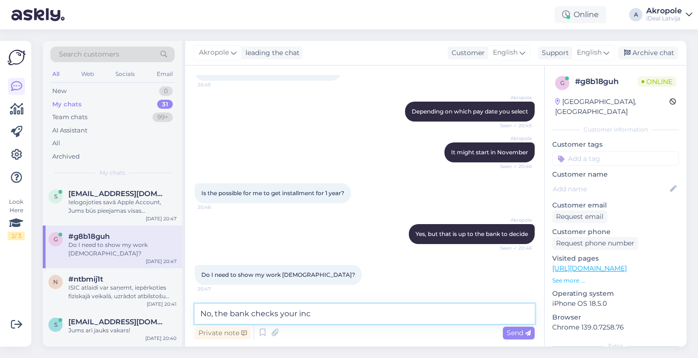
type textarea "No, the bank checks your income"
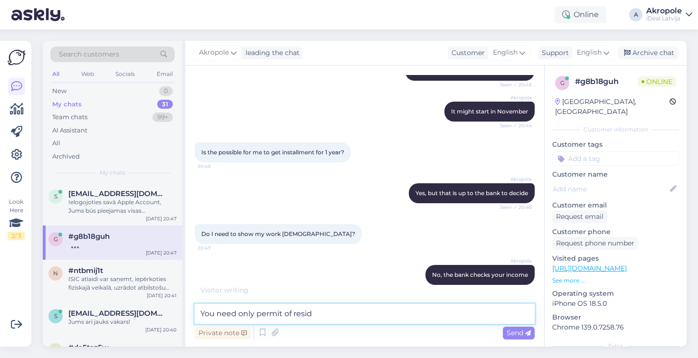
scroll to position [786, 0]
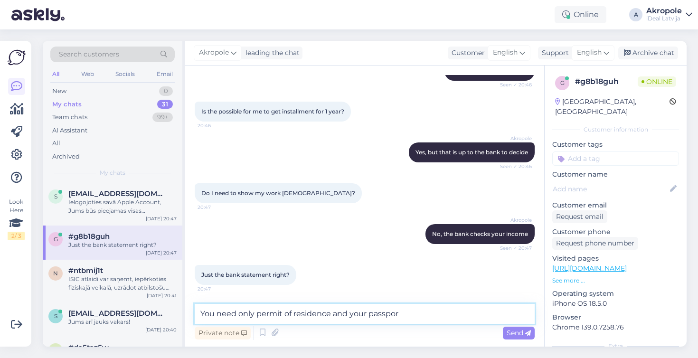
type textarea "You need only permit of residence and your passport"
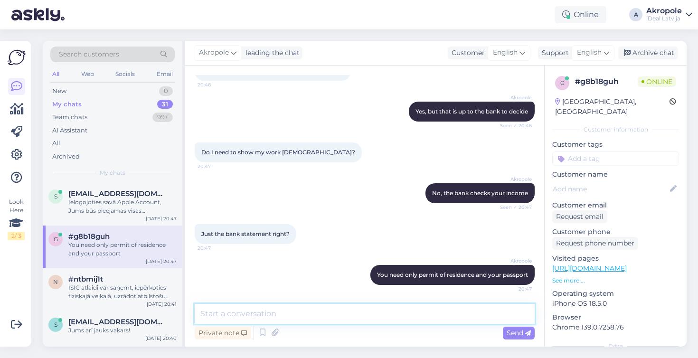
click at [312, 314] on textarea at bounding box center [365, 314] width 340 height 20
type textarea "T"
type textarea "Even the bank statement is not needed, if the bank doesn't ask for it"
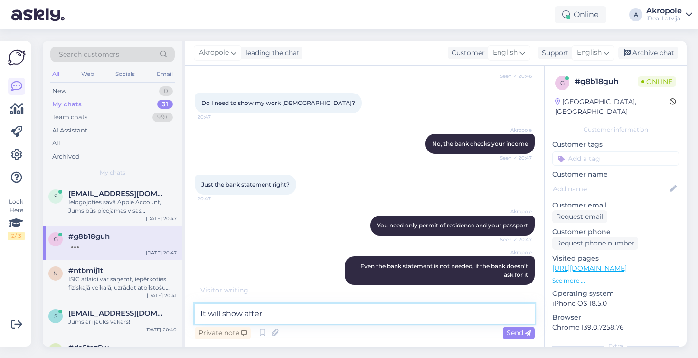
type textarea "It will show after"
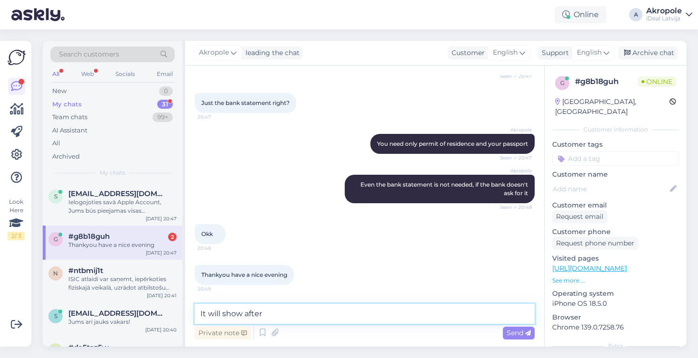
drag, startPoint x: 281, startPoint y: 310, endPoint x: 195, endPoint y: 315, distance: 86.1
click at [195, 316] on textarea "It will show after" at bounding box center [365, 314] width 340 height 20
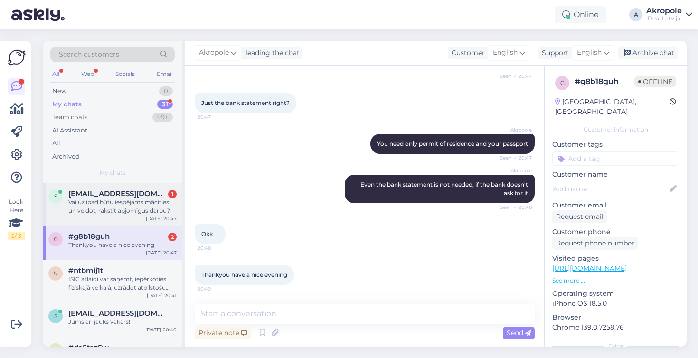
click at [141, 211] on div "Vai uz ipad būtu iespējams mācīties un veidot, rakstīt apjomīgus darbu?" at bounding box center [122, 206] width 108 height 17
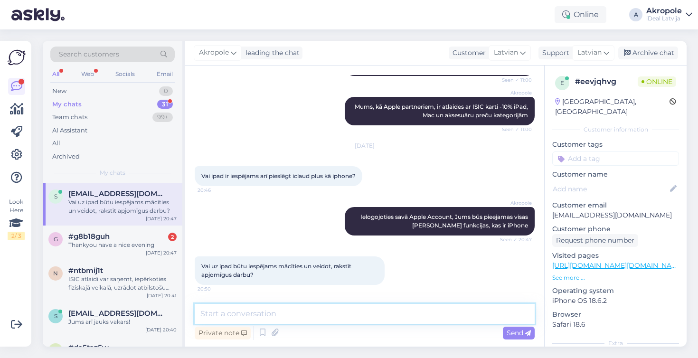
click at [288, 318] on textarea at bounding box center [365, 314] width 340 height 20
type textarea "Jā"
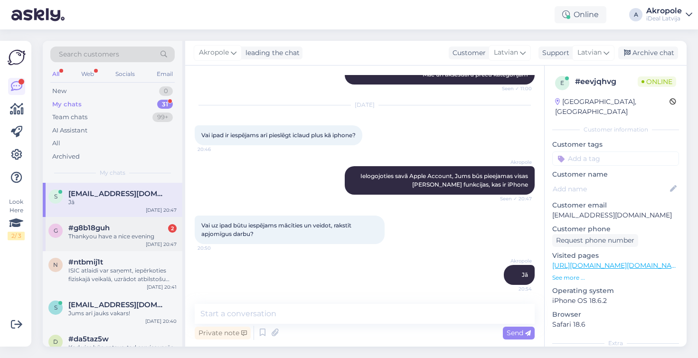
click at [148, 236] on div "Thankyou have a nice evening" at bounding box center [122, 236] width 108 height 9
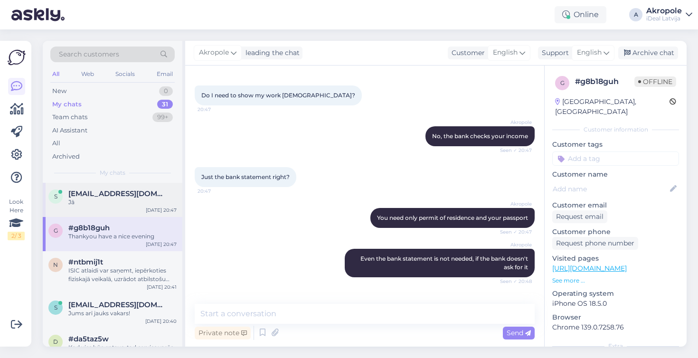
click at [144, 206] on div "s [EMAIL_ADDRESS][DOMAIN_NAME] [PERSON_NAME] [DATE] 20:47" at bounding box center [113, 200] width 140 height 34
